Goal: Task Accomplishment & Management: Complete application form

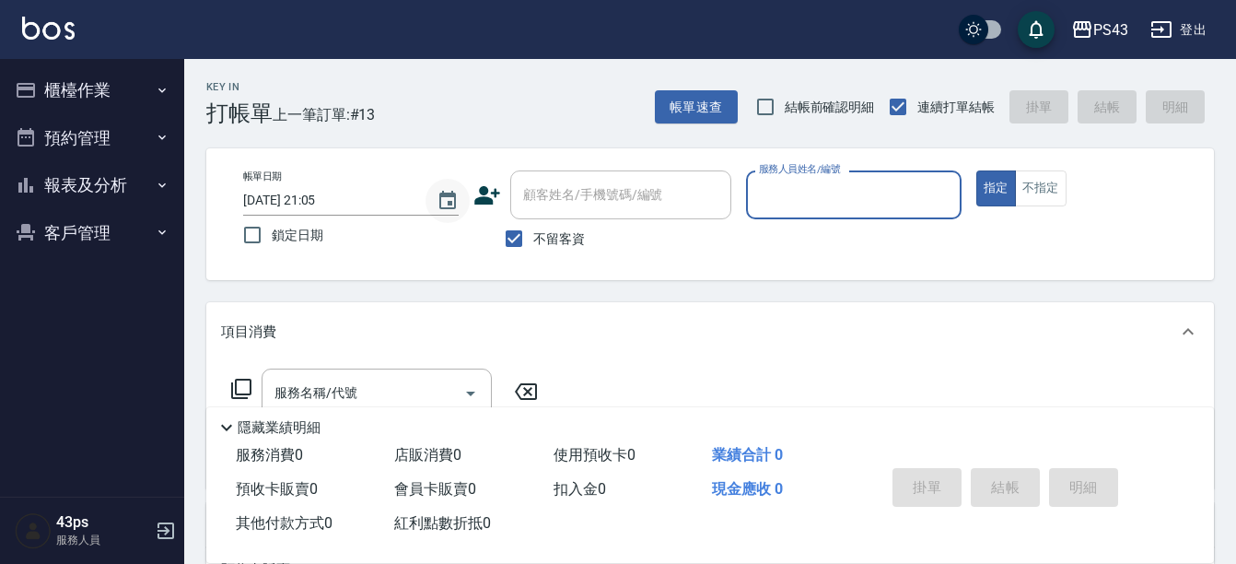
click at [435, 196] on button "Choose date, selected date is 2025-10-13" at bounding box center [448, 201] width 44 height 44
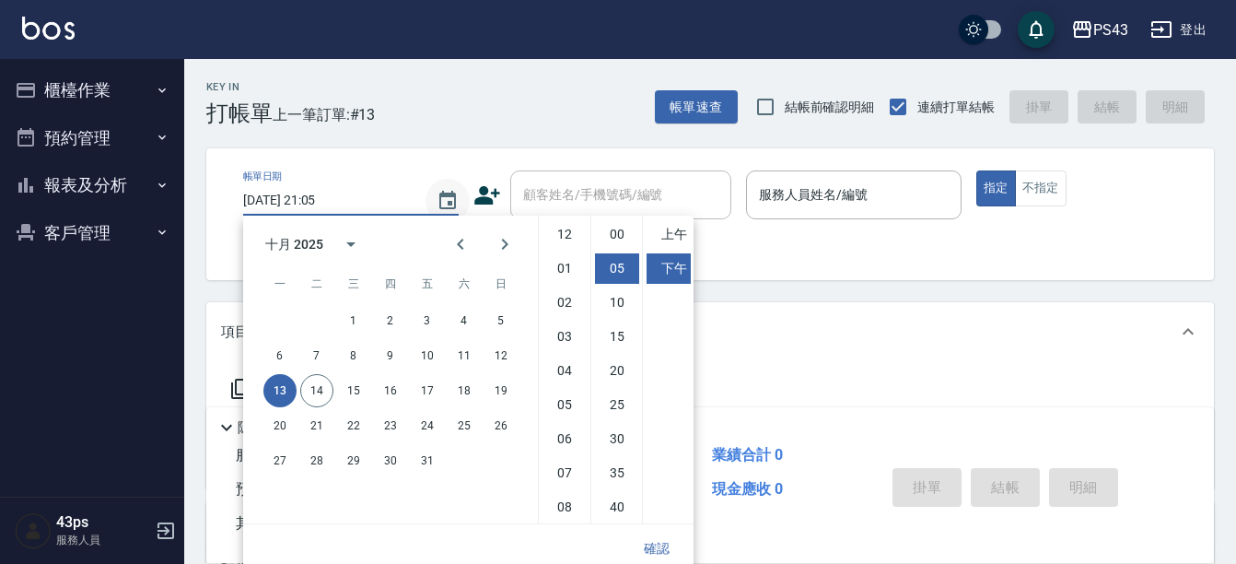
scroll to position [34, 0]
click at [328, 388] on button "14" at bounding box center [316, 390] width 33 height 33
type input "[DATE] 21:05"
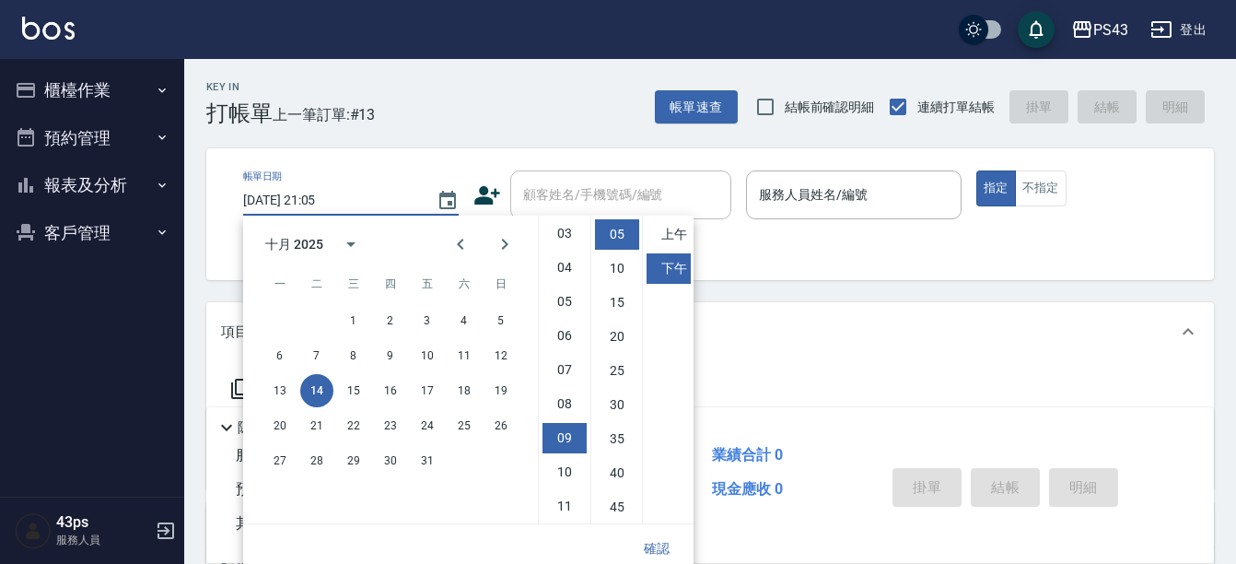
scroll to position [9, 0]
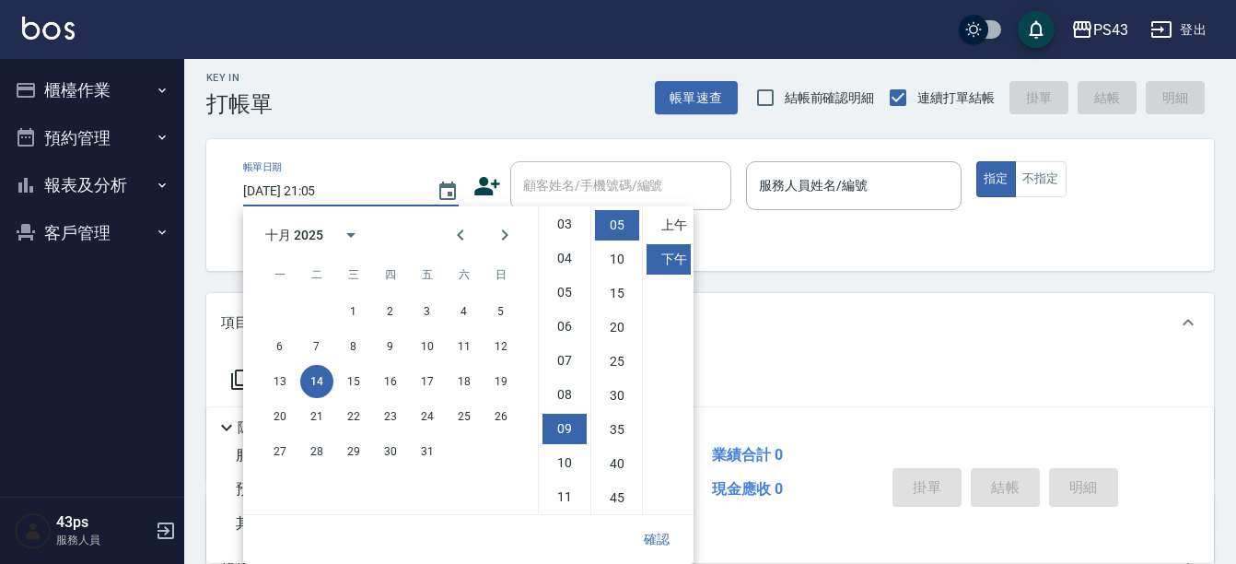
click at [404, 90] on div "Key In 打帳單 帳單速查 結帳前確認明細 連續打單結帳 掛單 結帳 明細" at bounding box center [699, 83] width 1030 height 67
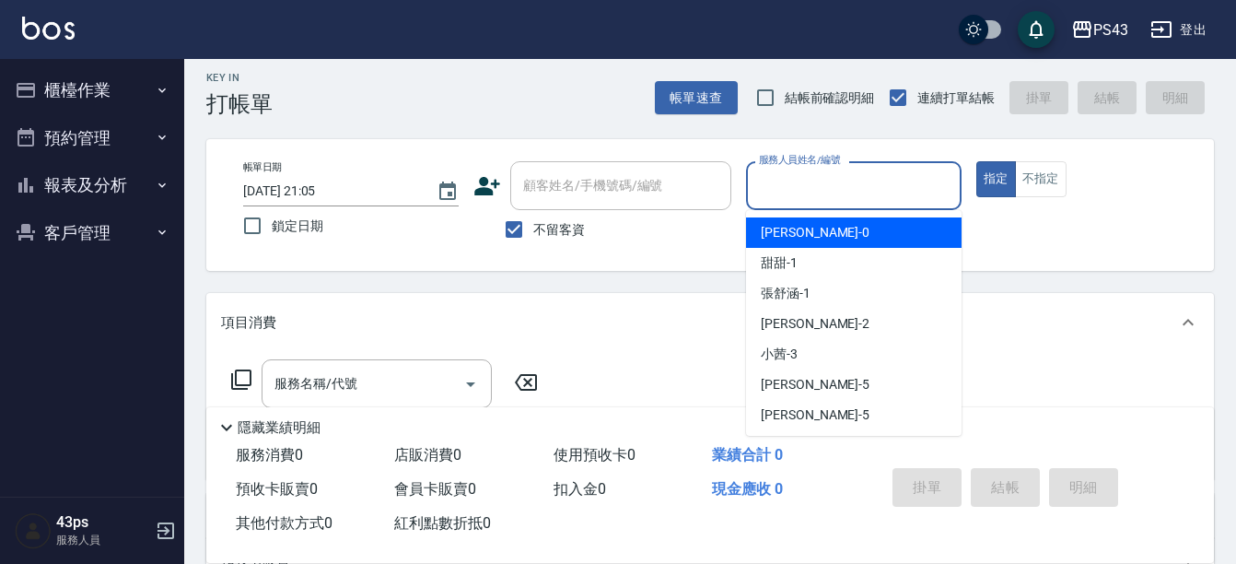
click at [809, 192] on input "服務人員姓名/編號" at bounding box center [853, 186] width 199 height 32
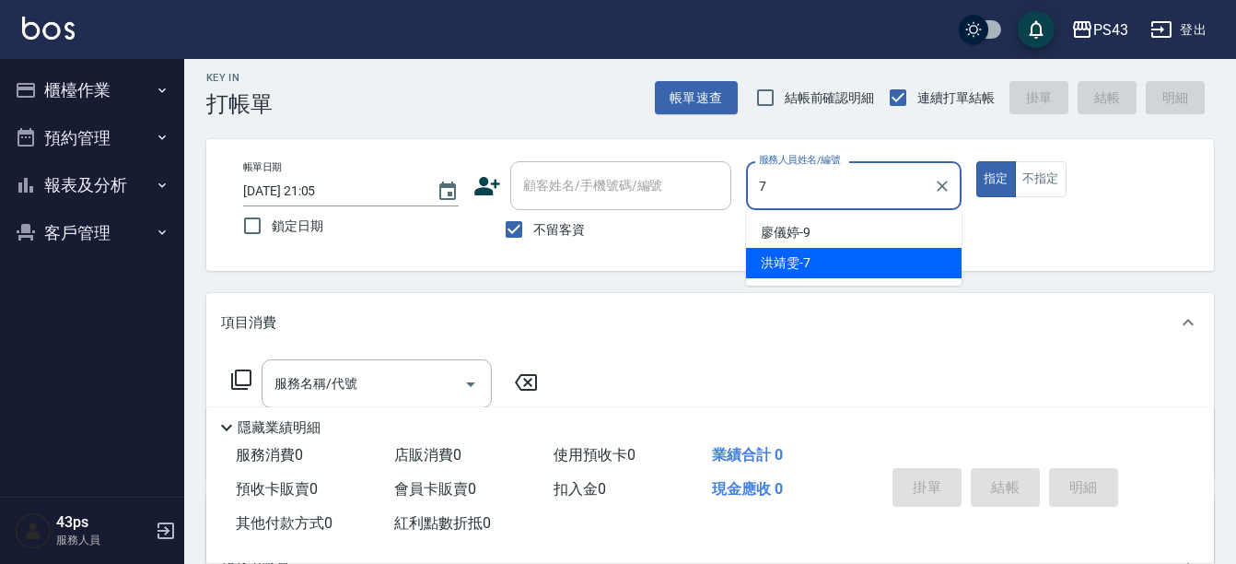
type input "洪靖雯-7"
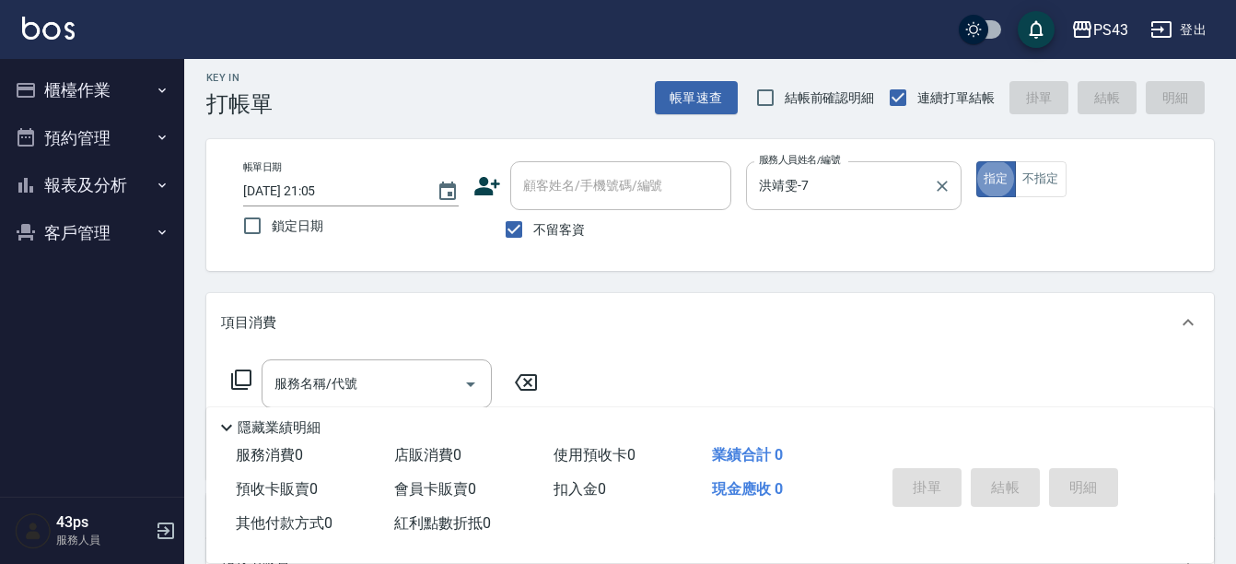
type button "true"
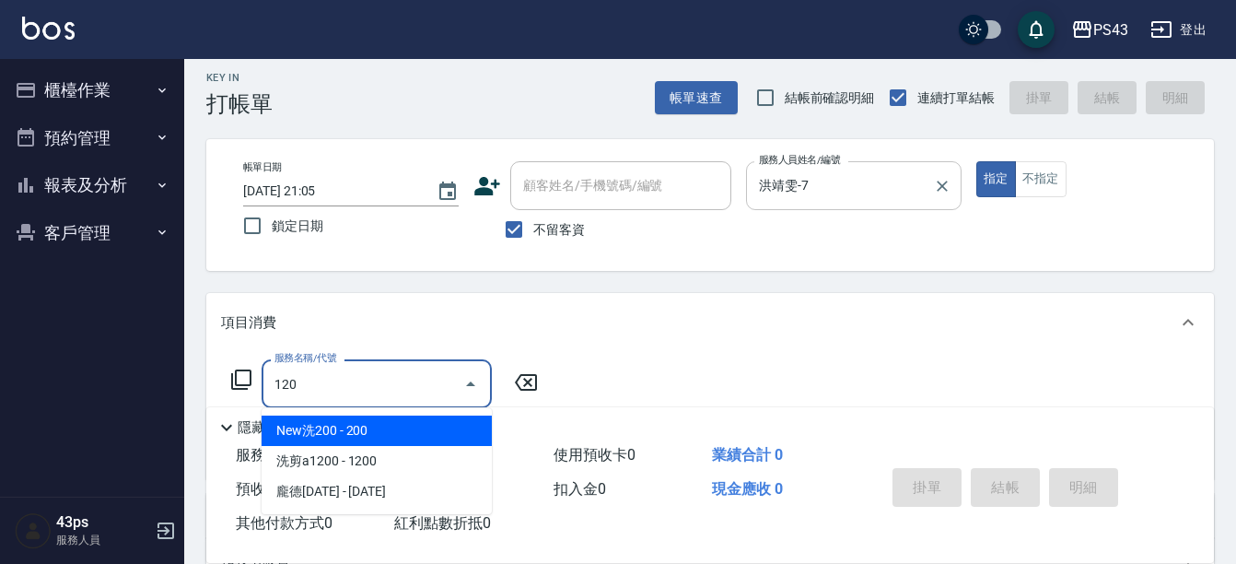
type input "New洗200(120)"
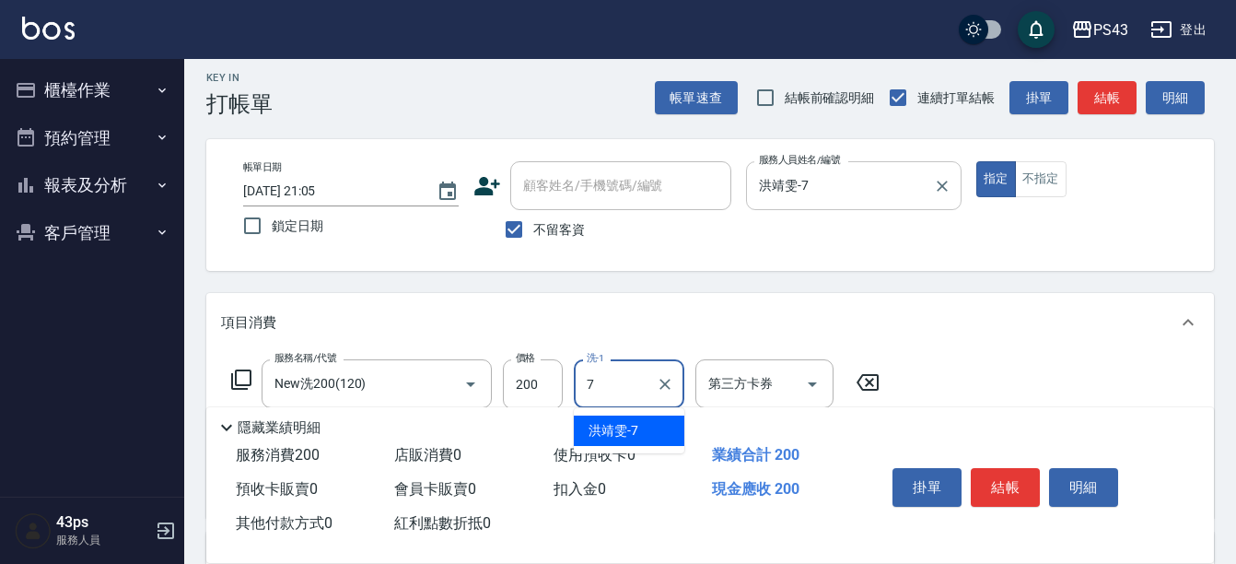
type input "洪靖雯-7"
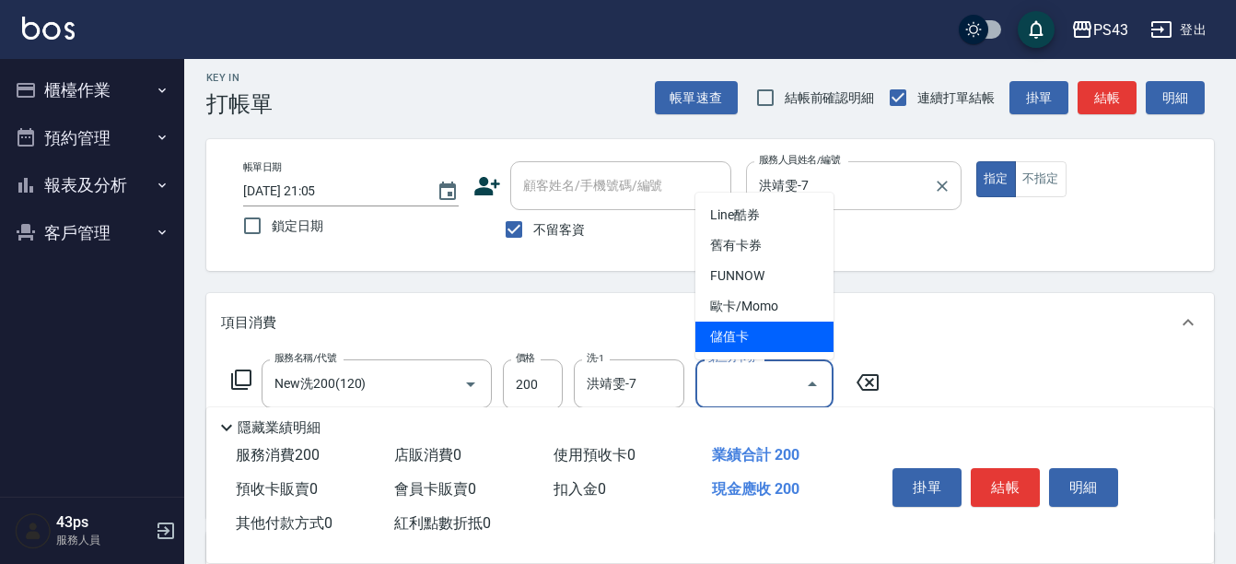
type input "儲值卡"
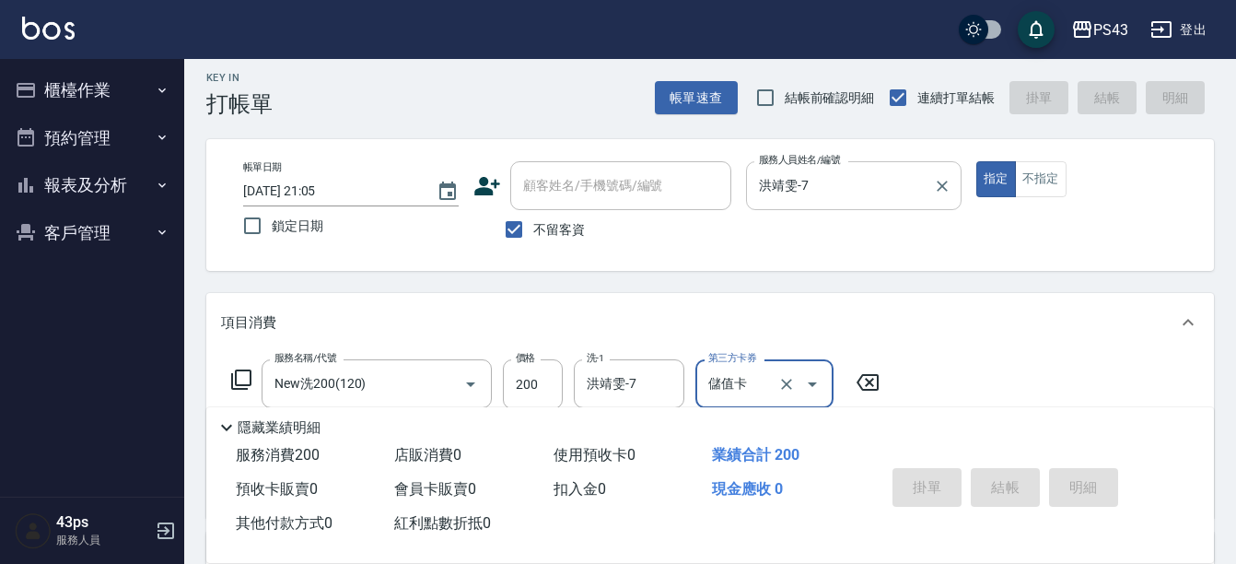
type input "[DATE] 15:38"
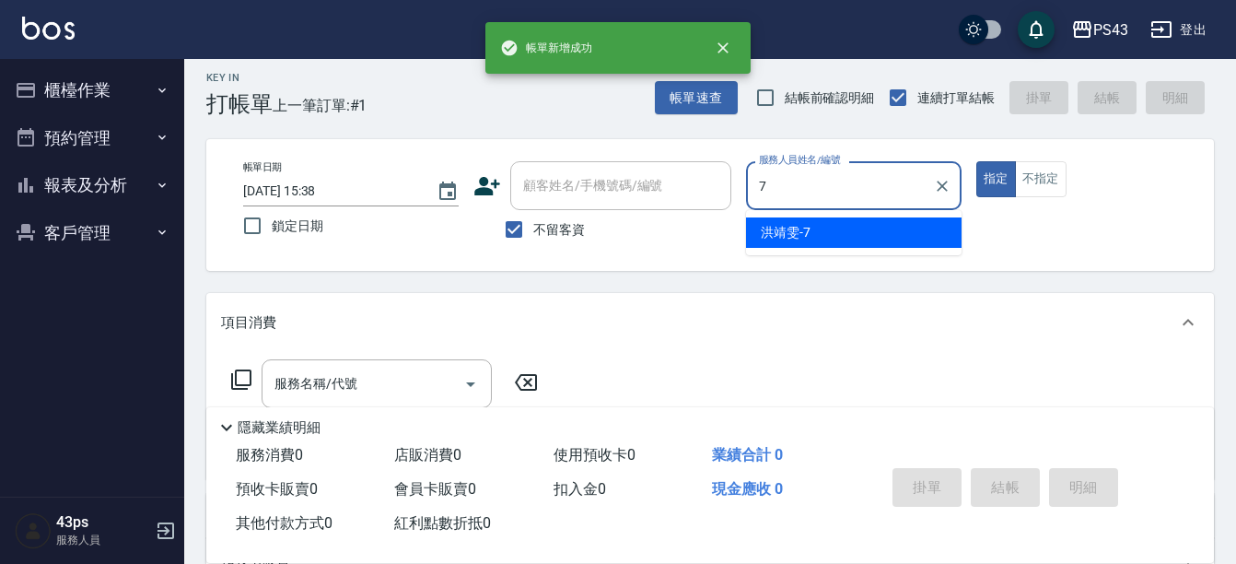
type input "洪靖雯-7"
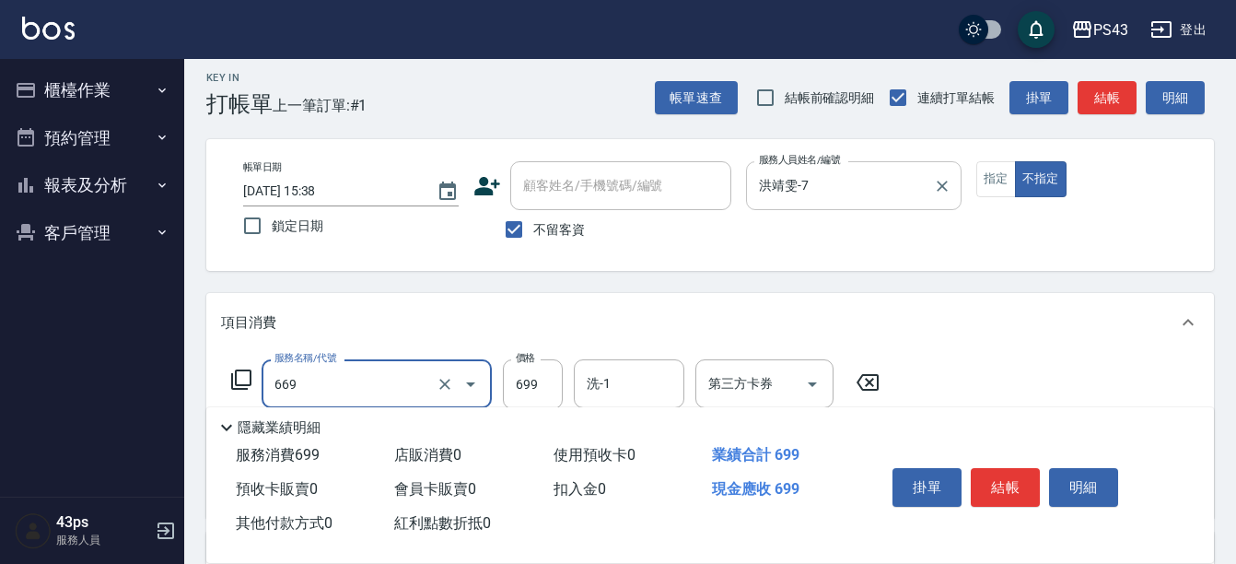
type input "精油699(669)"
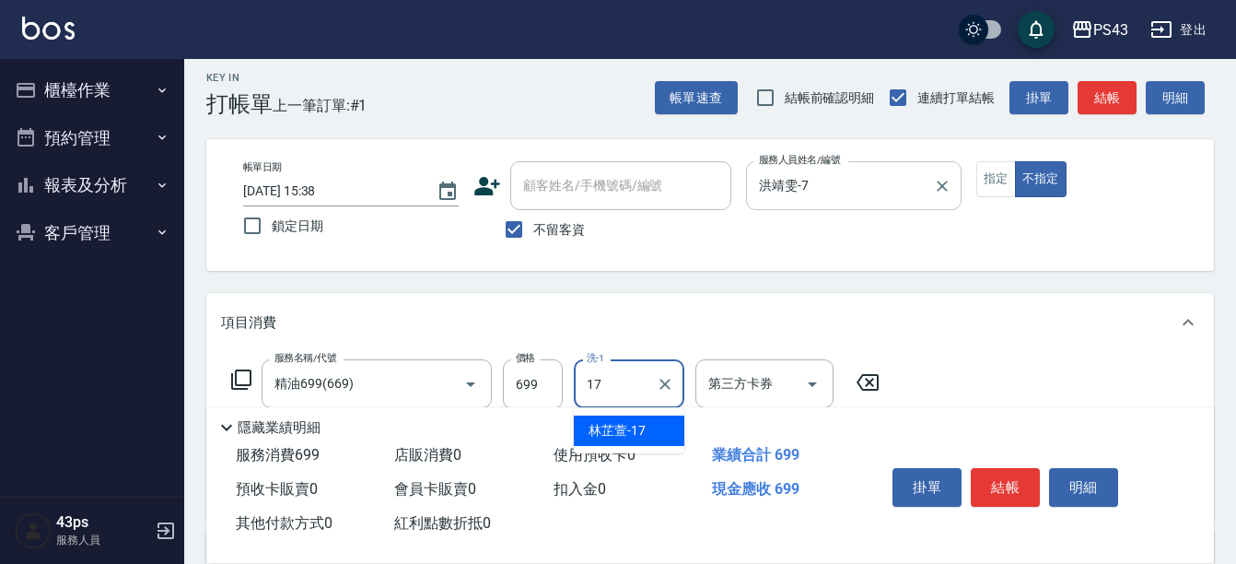
type input "林芷萱-17"
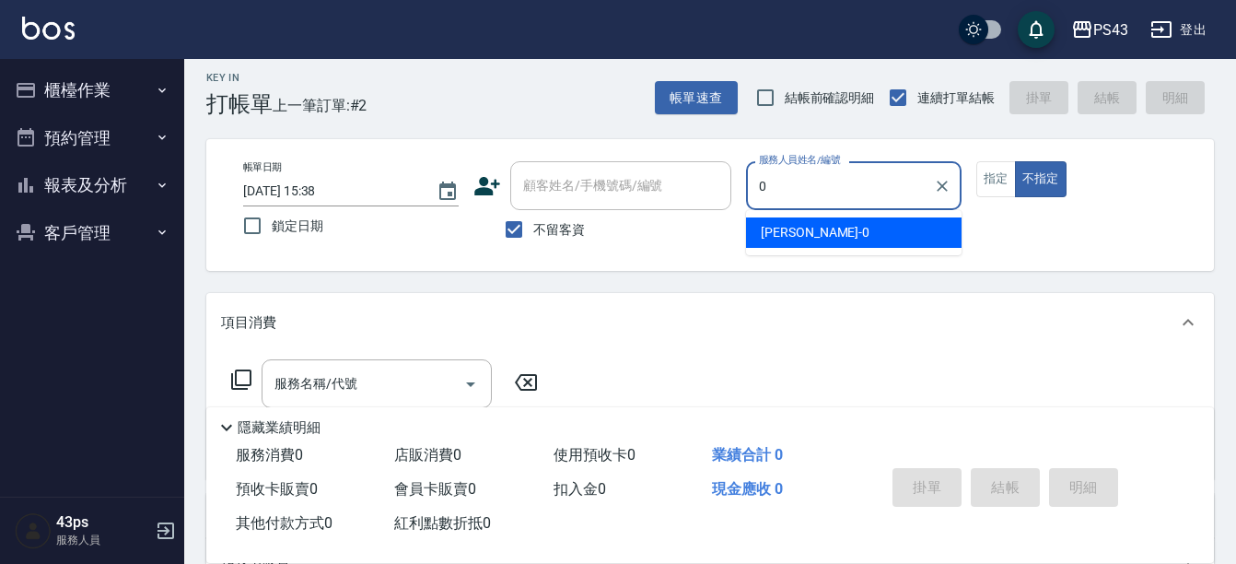
type input "田田-0"
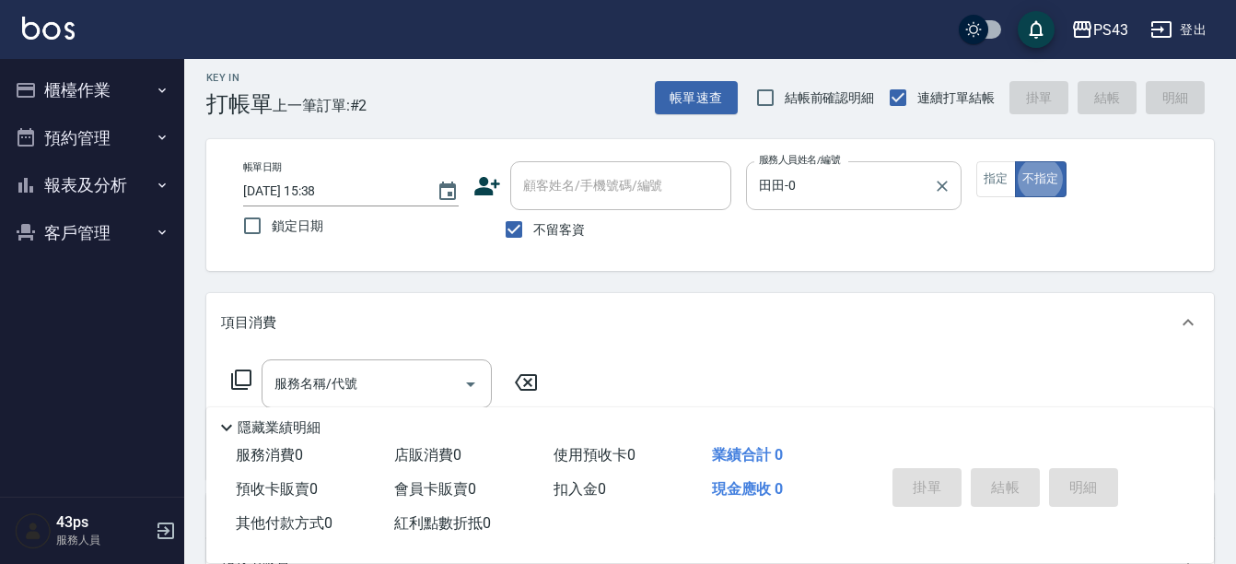
type button "false"
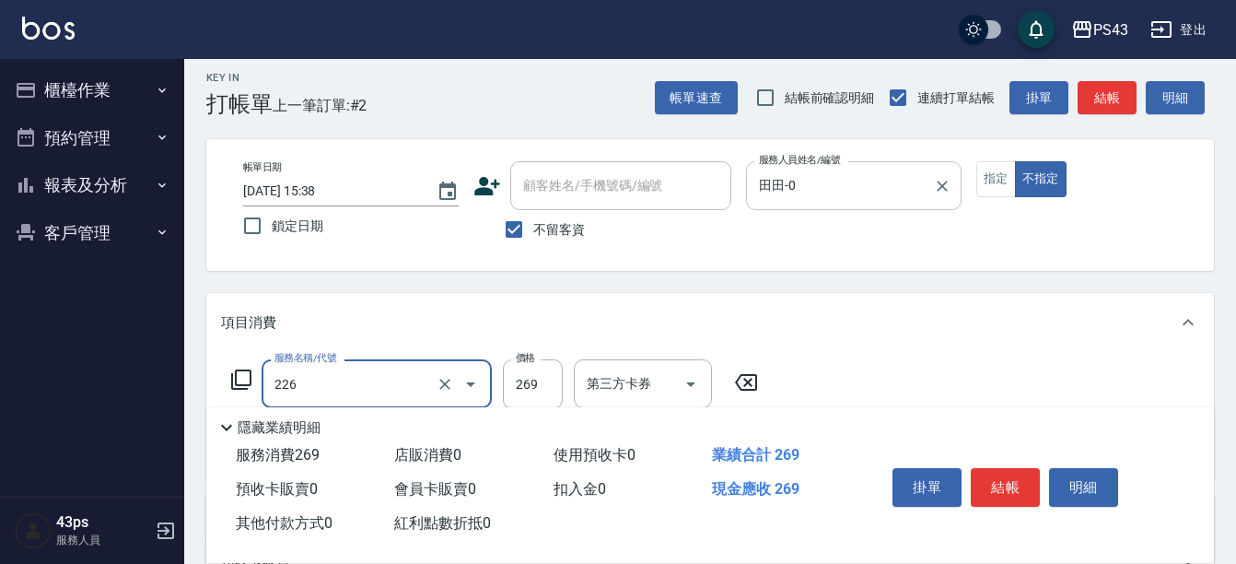
type input "洗剪269(226)"
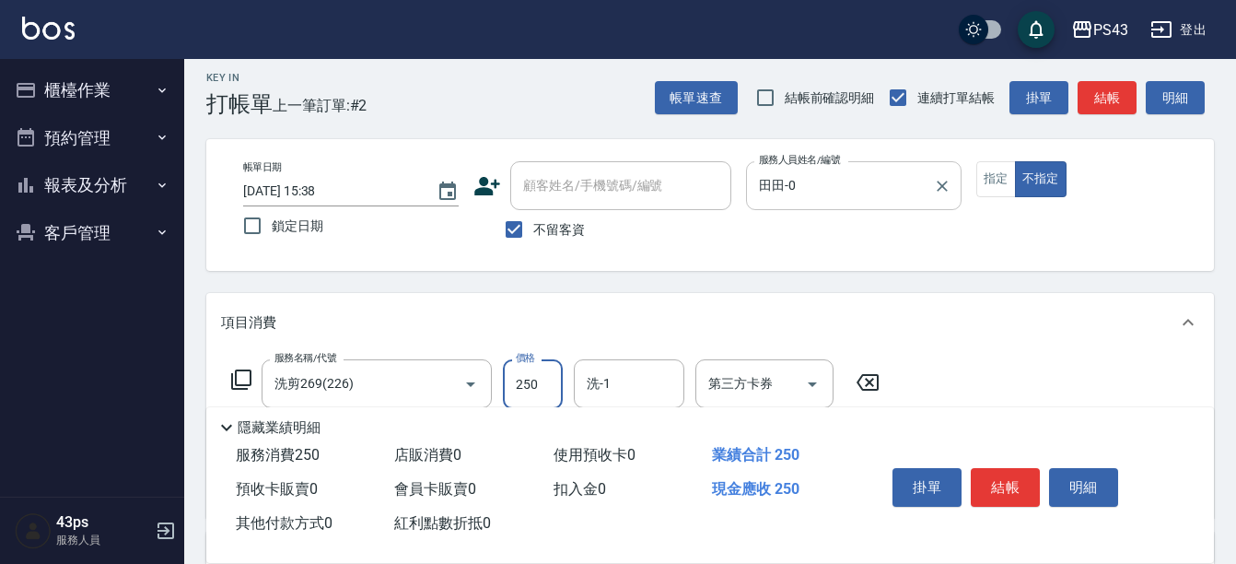
type input "250"
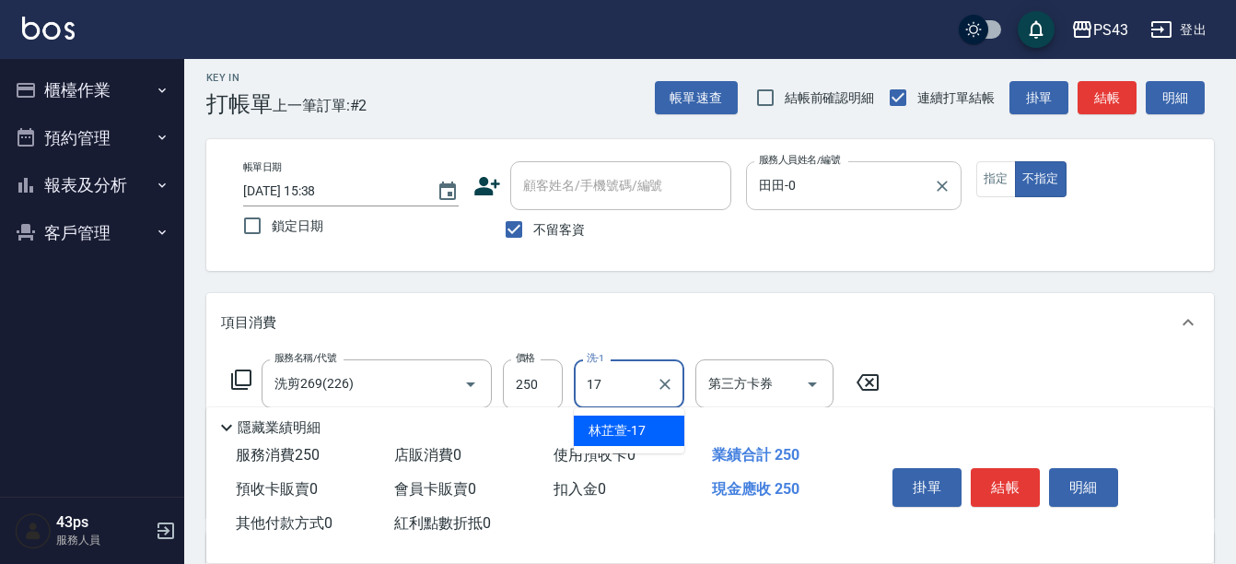
type input "林芷萱-17"
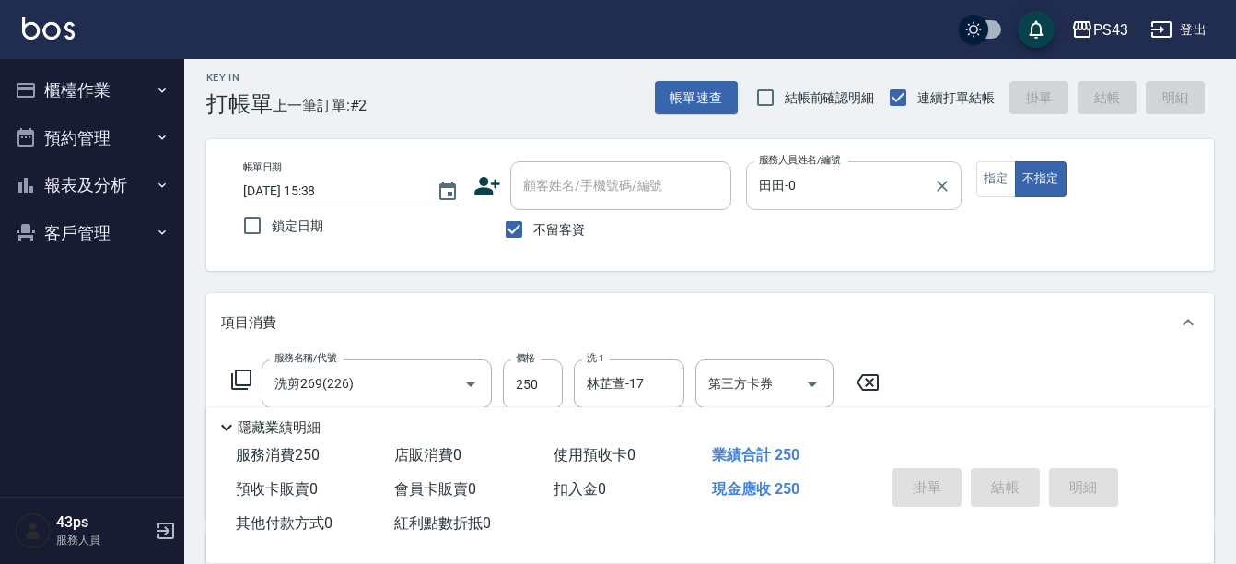
type input "[DATE] 15:39"
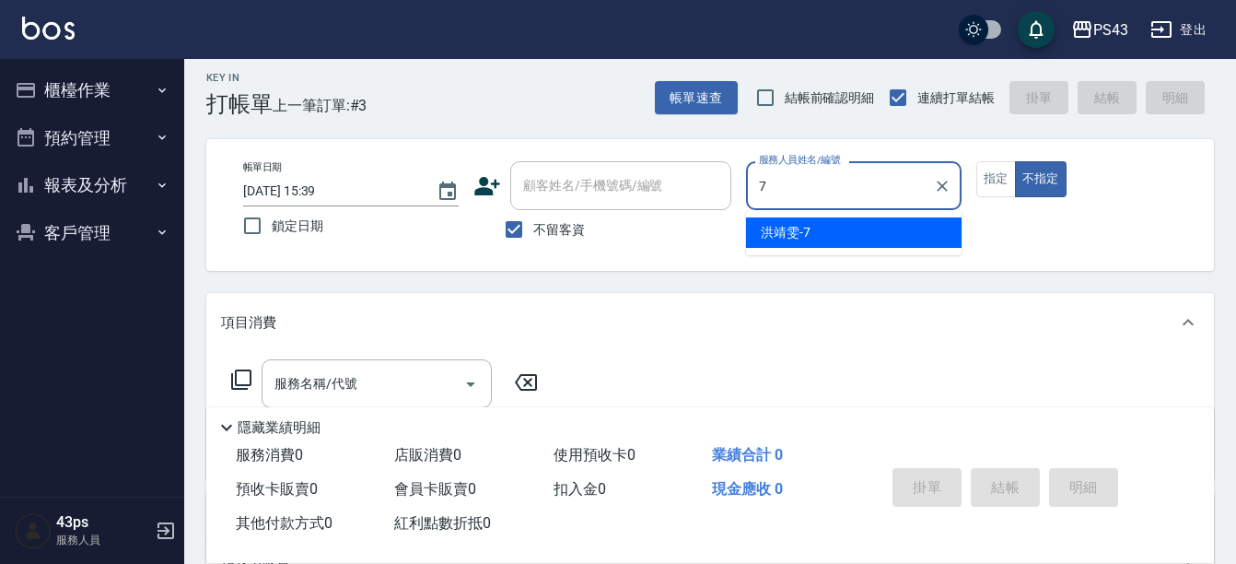
type input "洪靖雯-7"
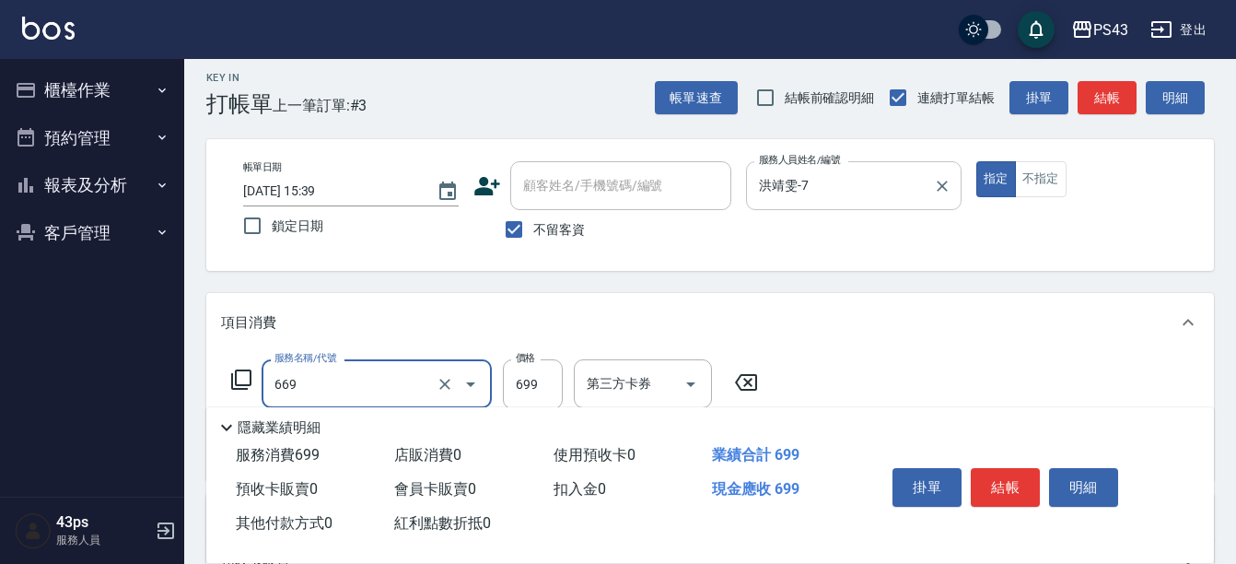
type input "精油699(669)"
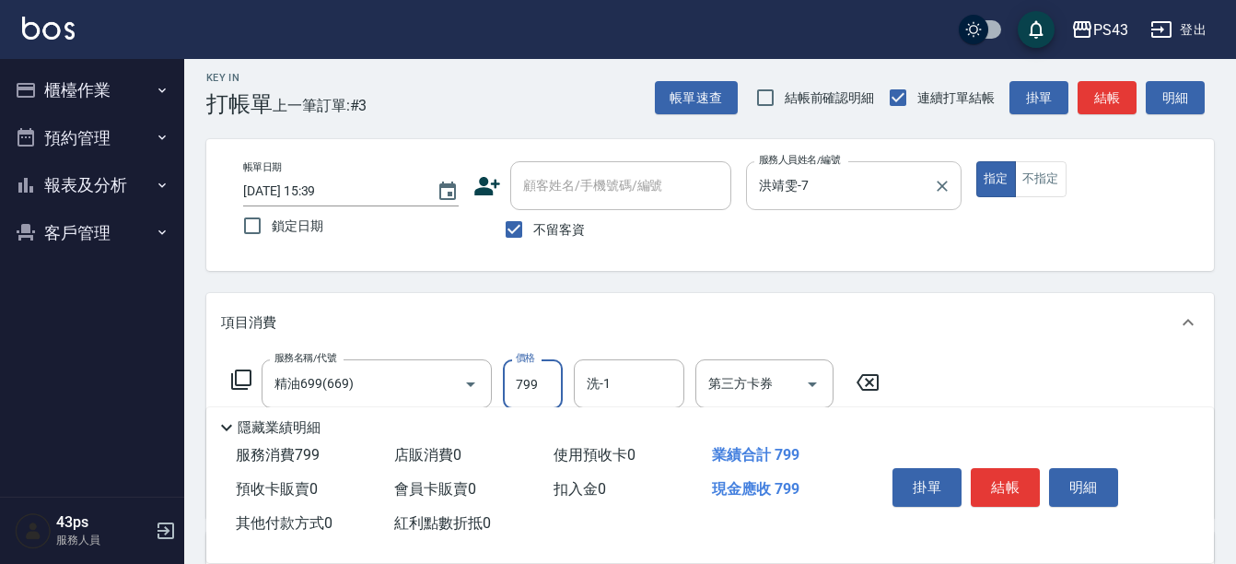
type input "799"
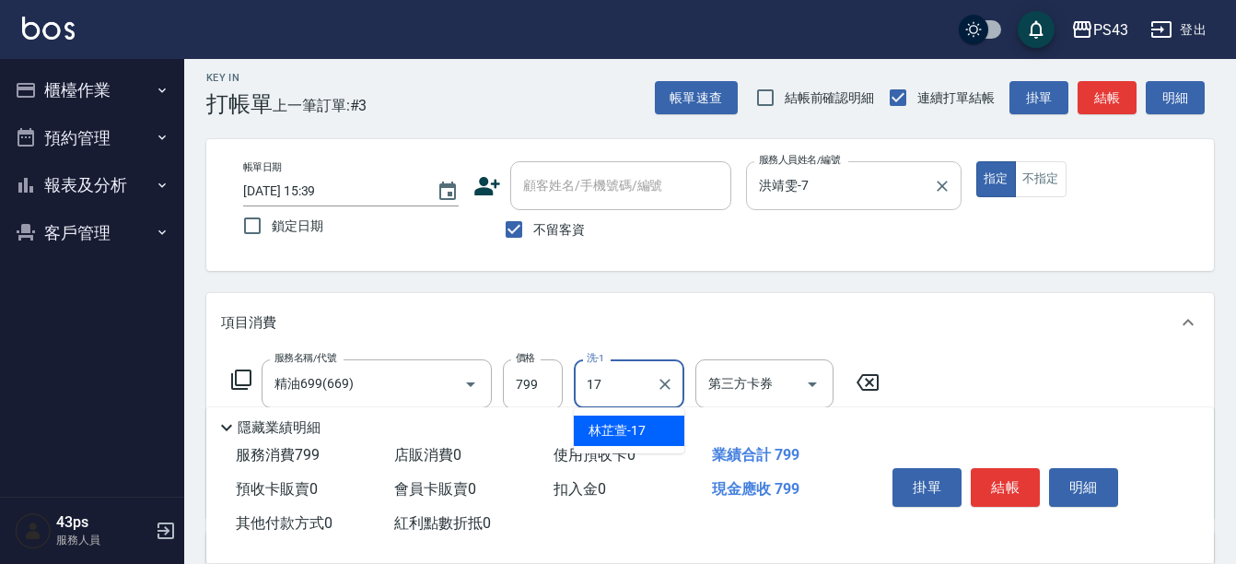
type input "林芷萱-17"
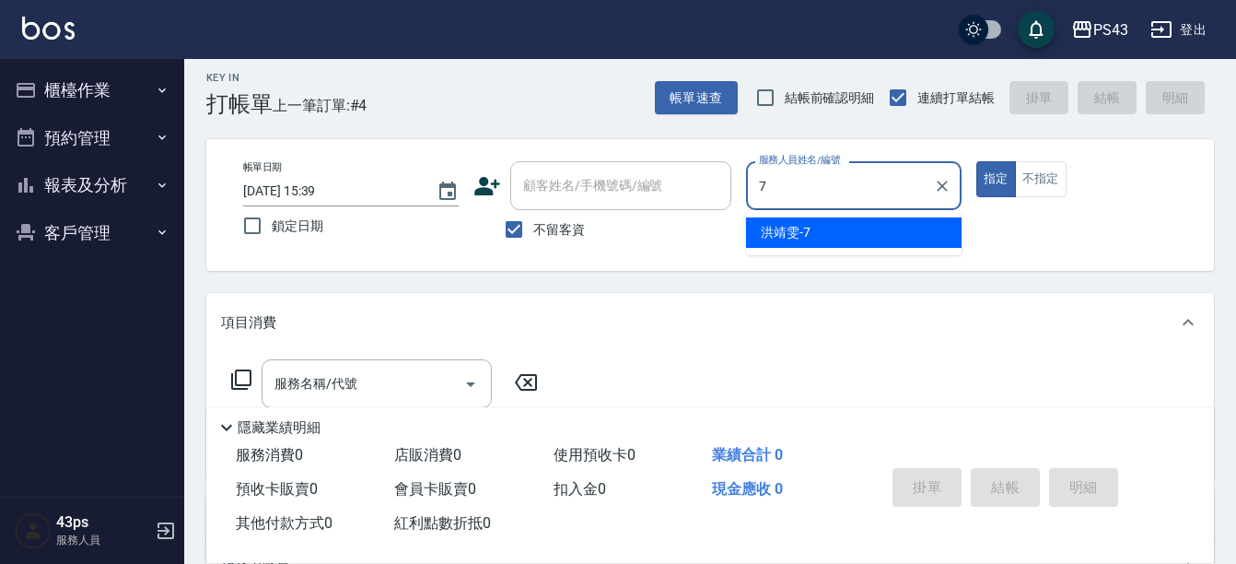
type input "洪靖雯-7"
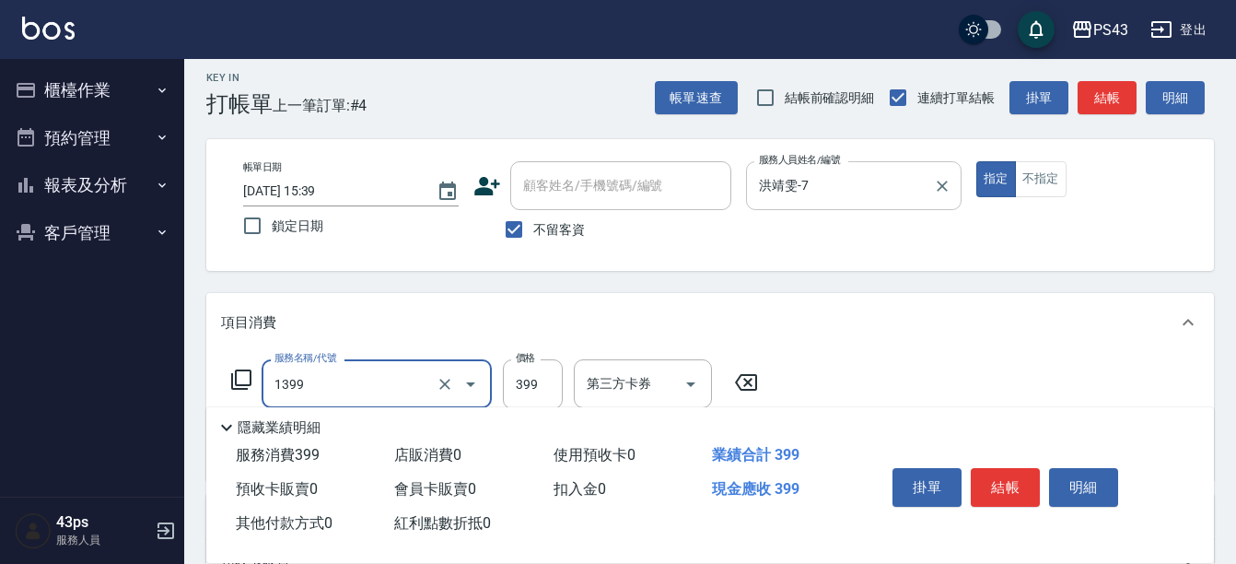
type input "海鹽洗髮399(1399)"
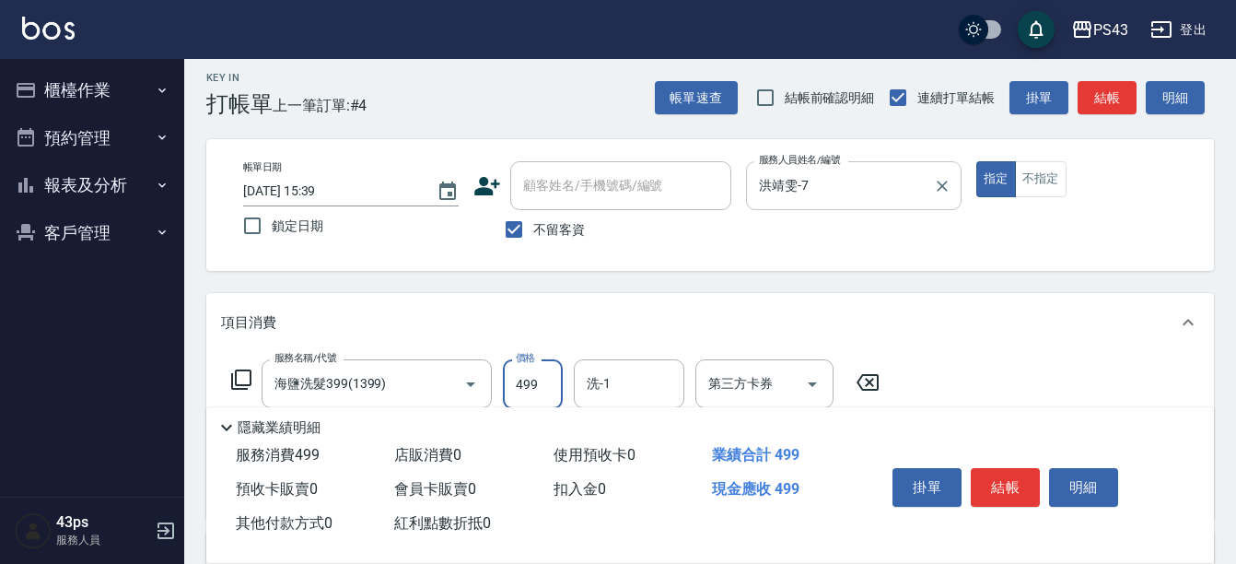
type input "499"
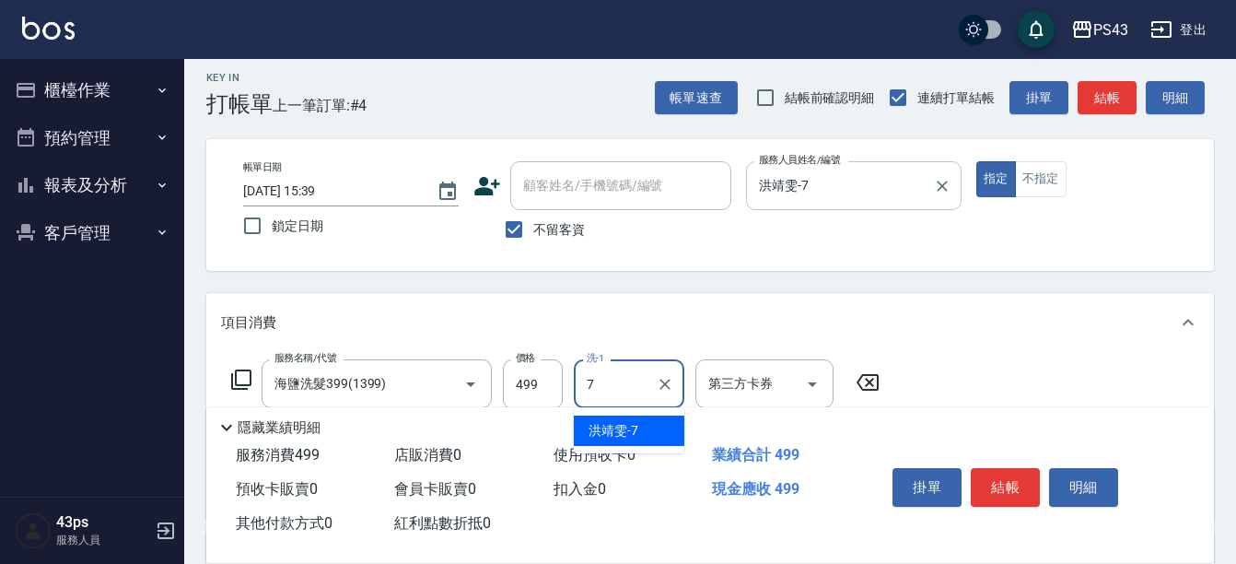
type input "洪靖雯-7"
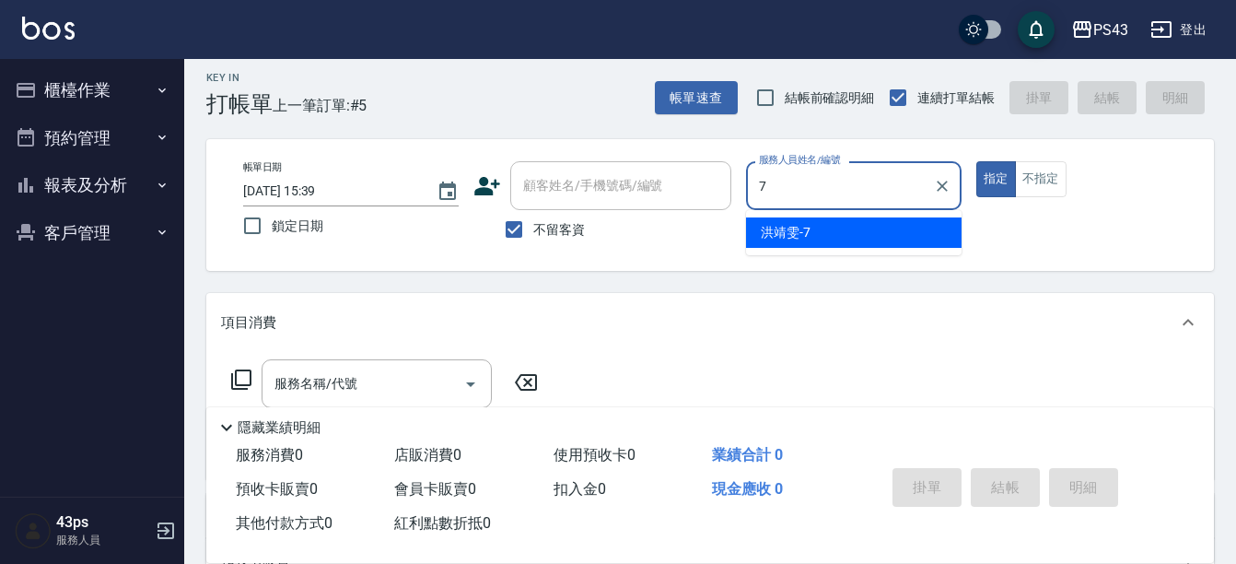
type input "洪靖雯-7"
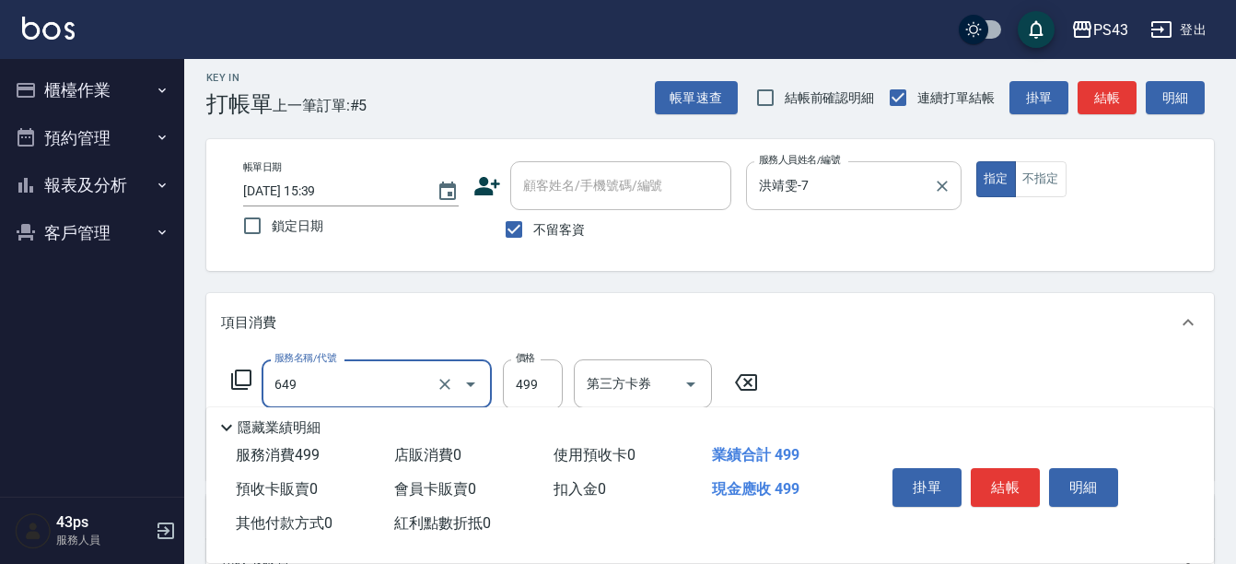
type input "角質499(649)"
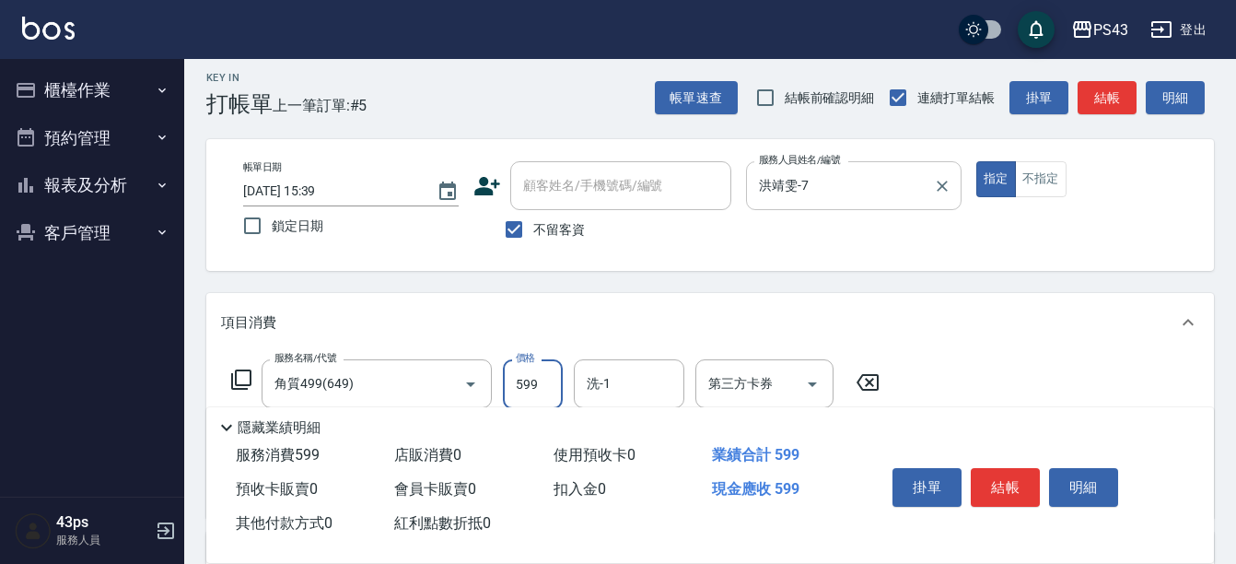
type input "599"
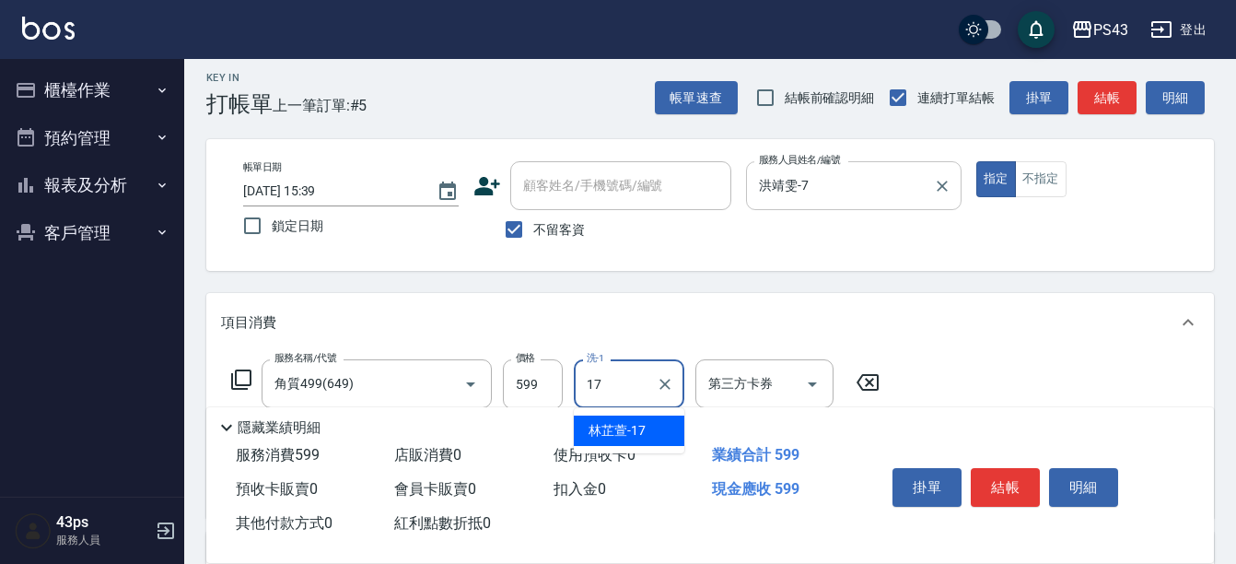
type input "林芷萱-17"
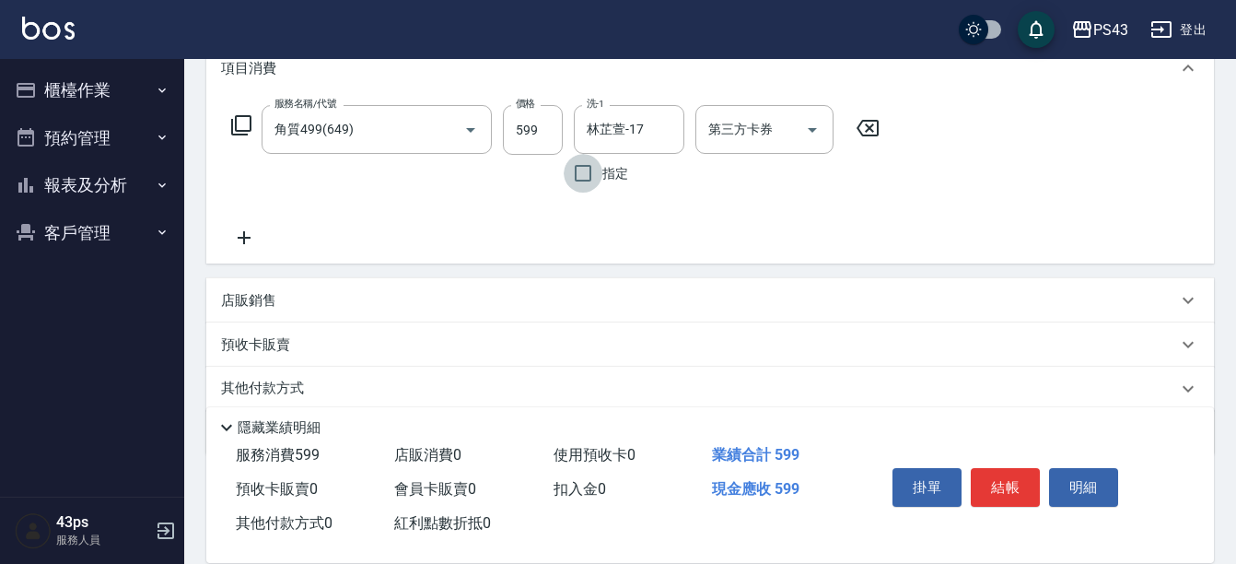
scroll to position [332, 0]
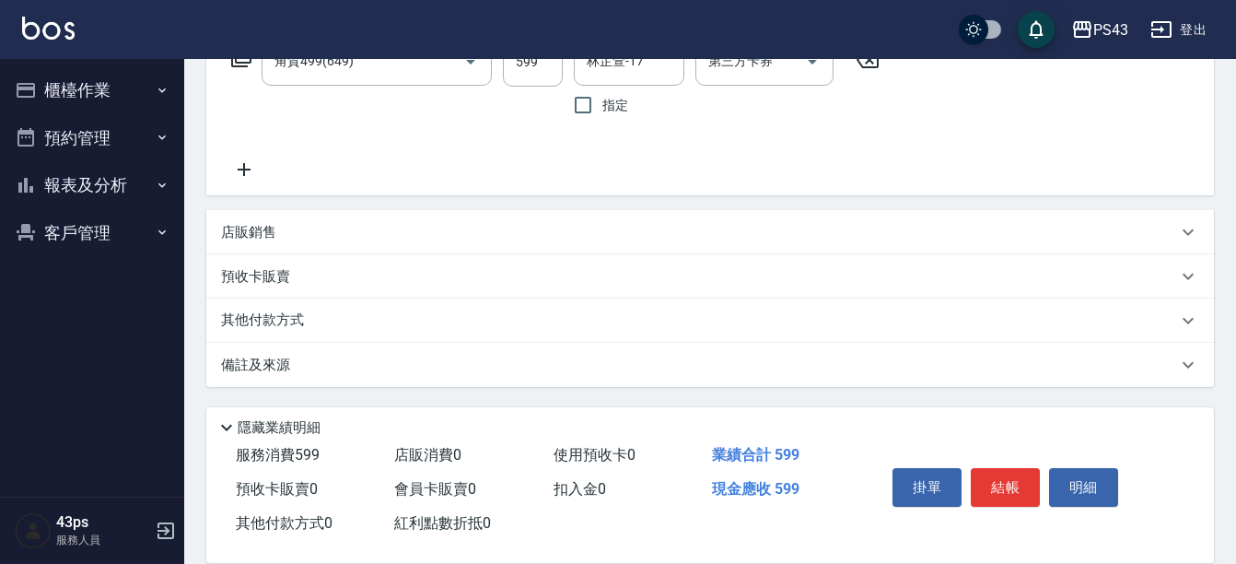
click at [304, 242] on div "店販銷售" at bounding box center [710, 232] width 1008 height 44
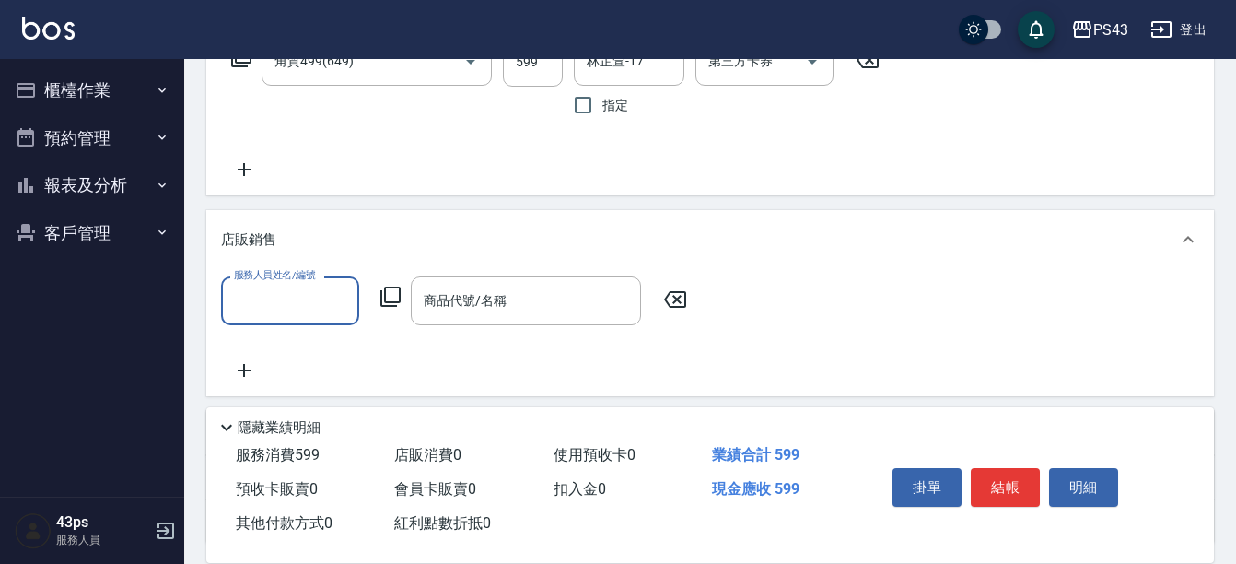
scroll to position [0, 0]
type input "林芷萱-17"
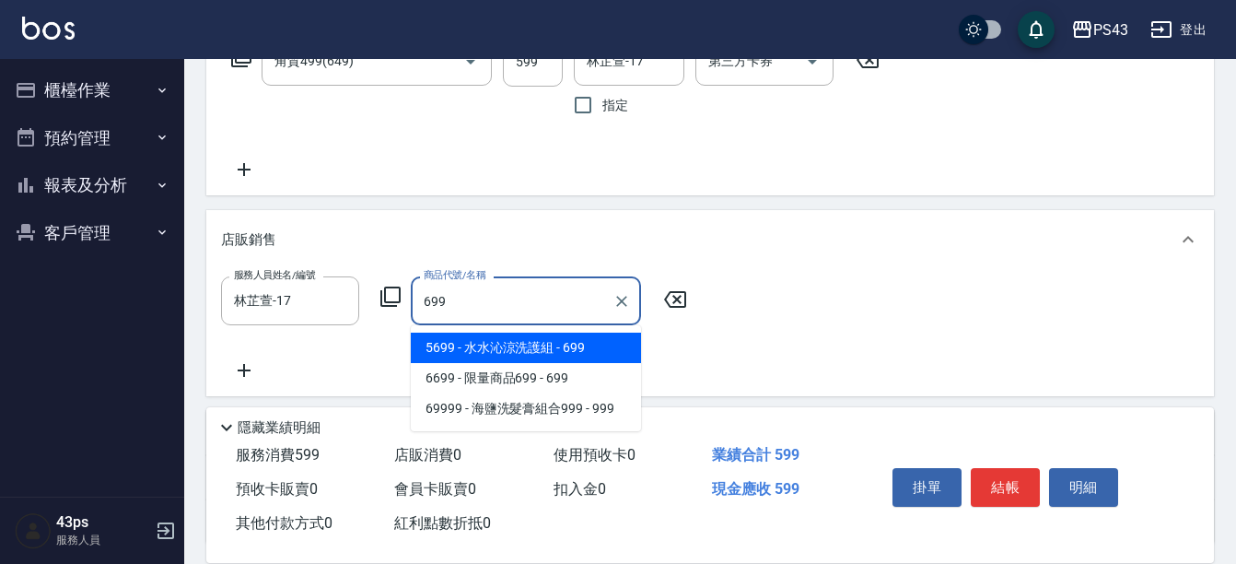
type input "[PERSON_NAME]涼洗護組"
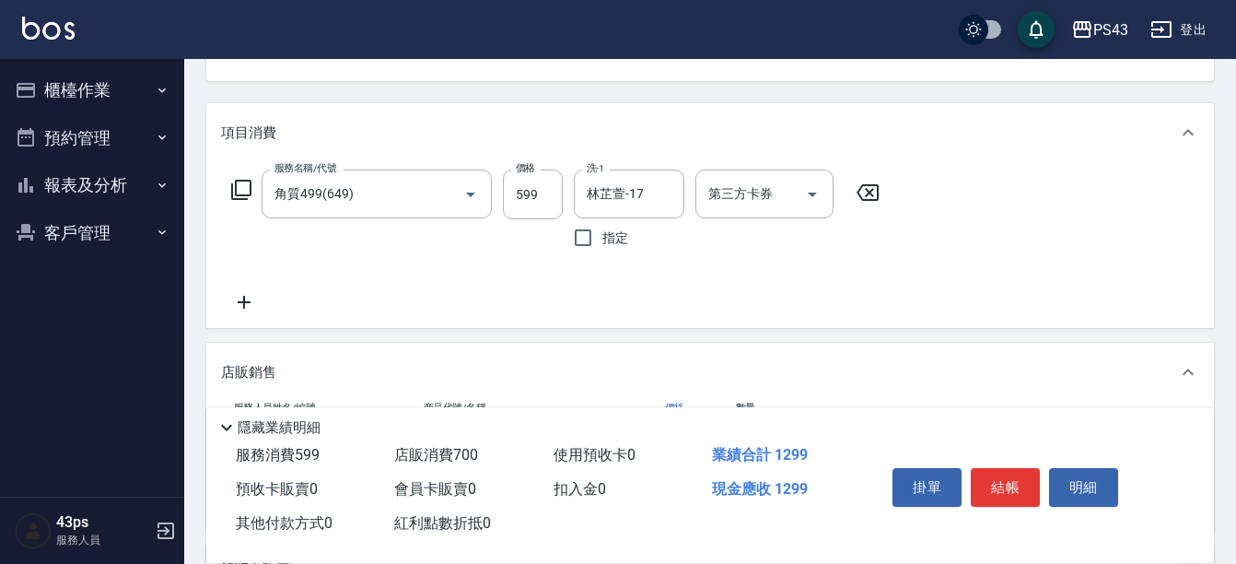
scroll to position [147, 0]
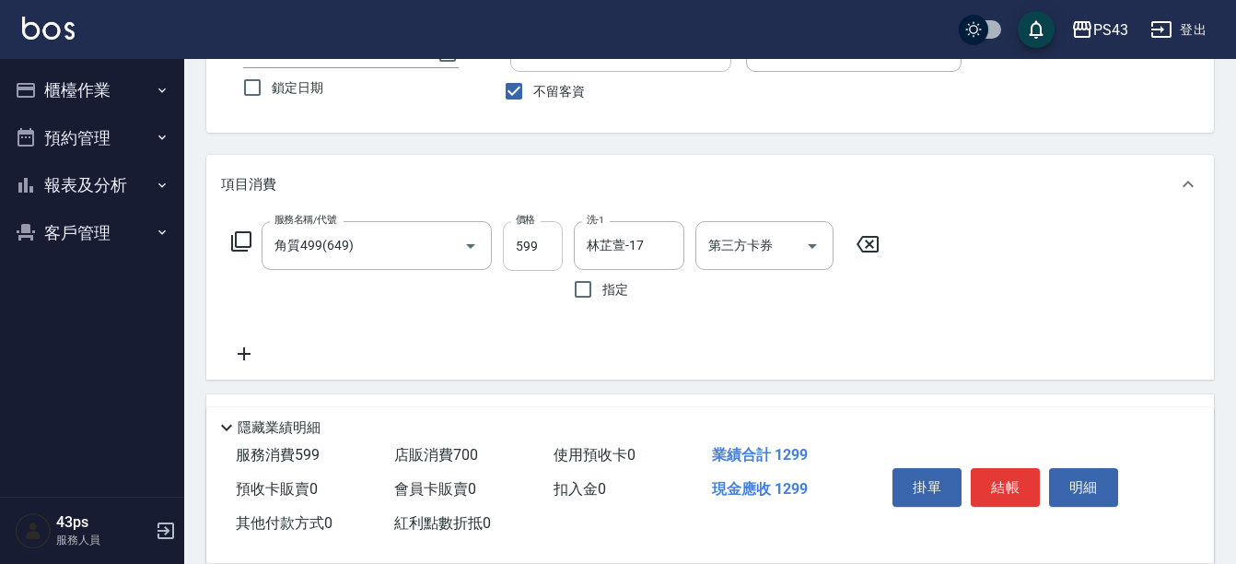
type input "700"
click at [532, 252] on input "599" at bounding box center [533, 246] width 60 height 50
type input "600"
